Goal: Transaction & Acquisition: Purchase product/service

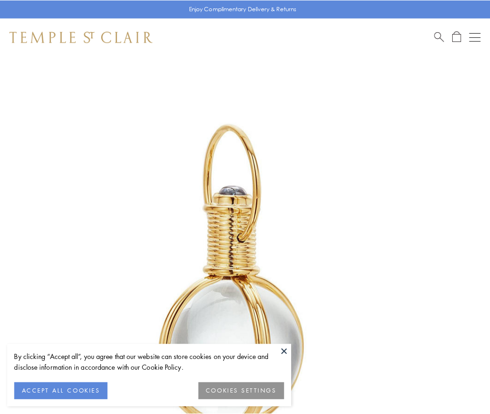
scroll to position [244, 0]
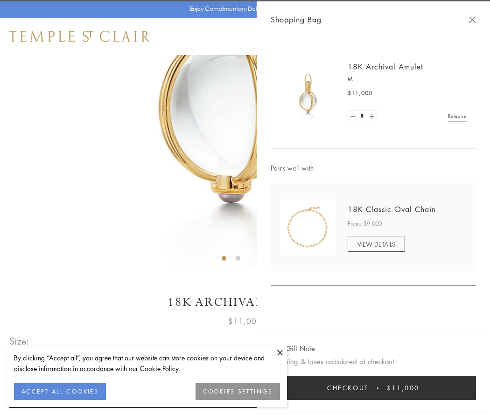
click at [373, 388] on button "Checkout $11,000" at bounding box center [373, 388] width 205 height 24
